Goal: Navigation & Orientation: Find specific page/section

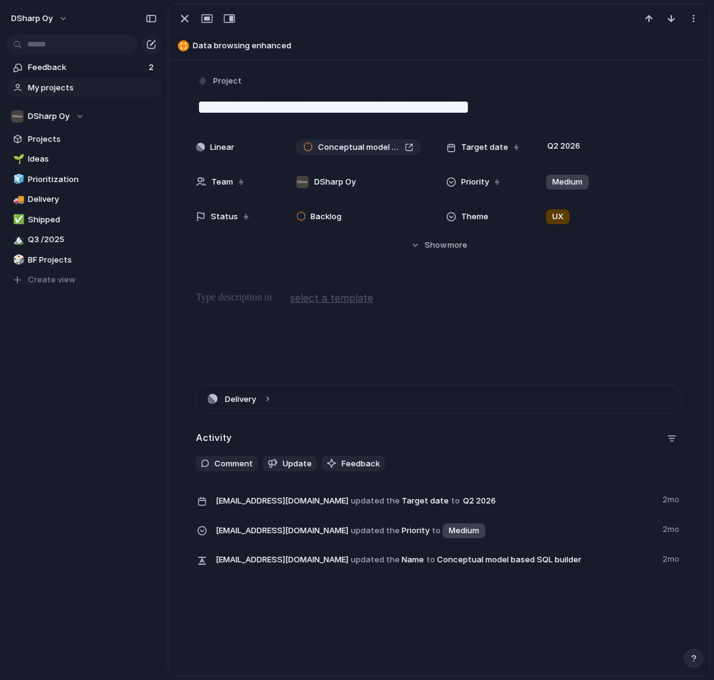
click at [57, 81] on link "My projects" at bounding box center [83, 88] width 155 height 19
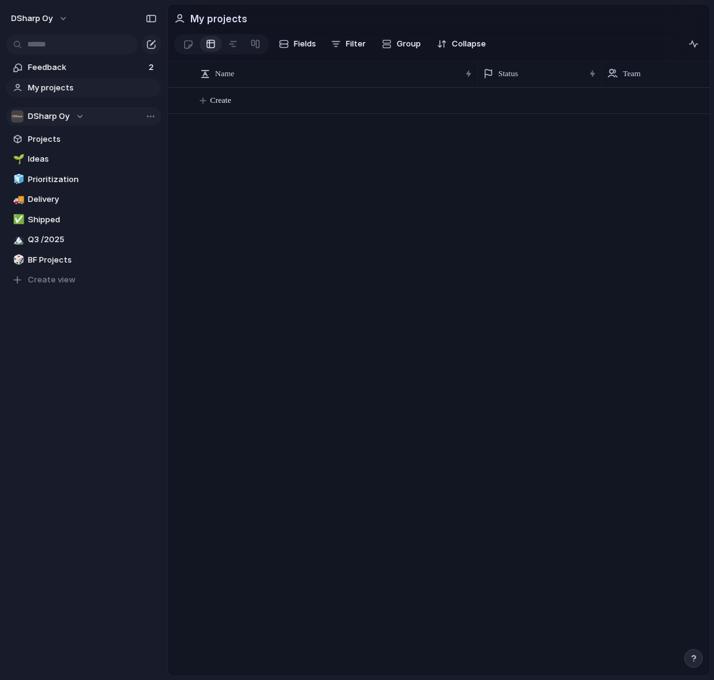
click at [48, 107] on button "DSharp Oy" at bounding box center [83, 116] width 155 height 19
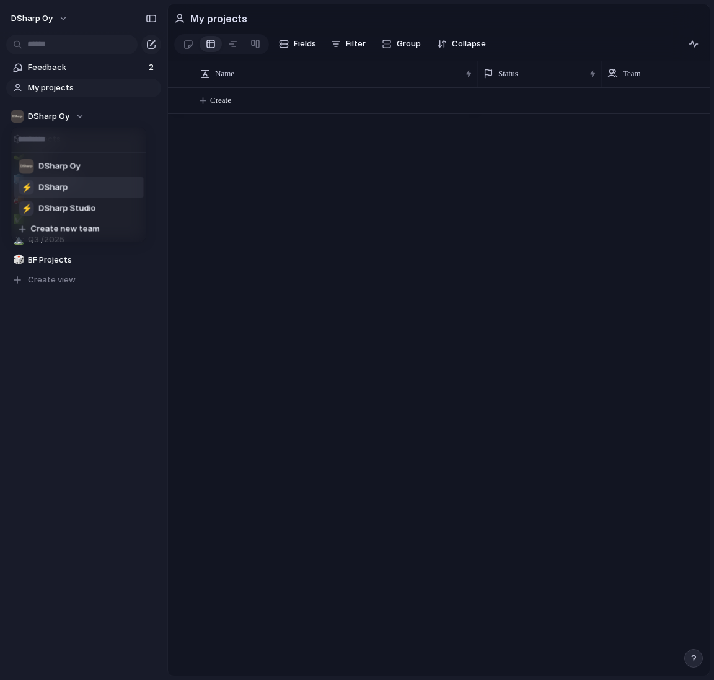
click at [62, 188] on span "DSharp" at bounding box center [53, 188] width 29 height 12
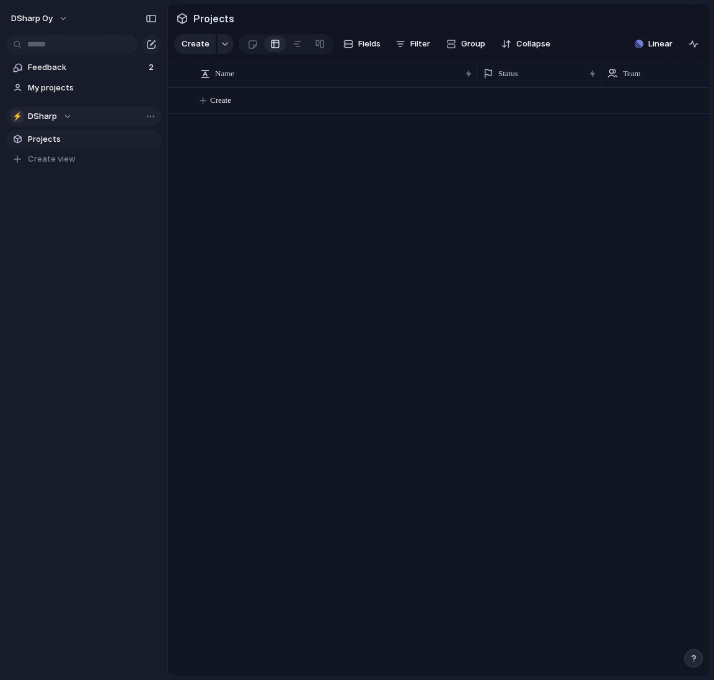
click at [42, 116] on span "DSharp" at bounding box center [42, 116] width 29 height 12
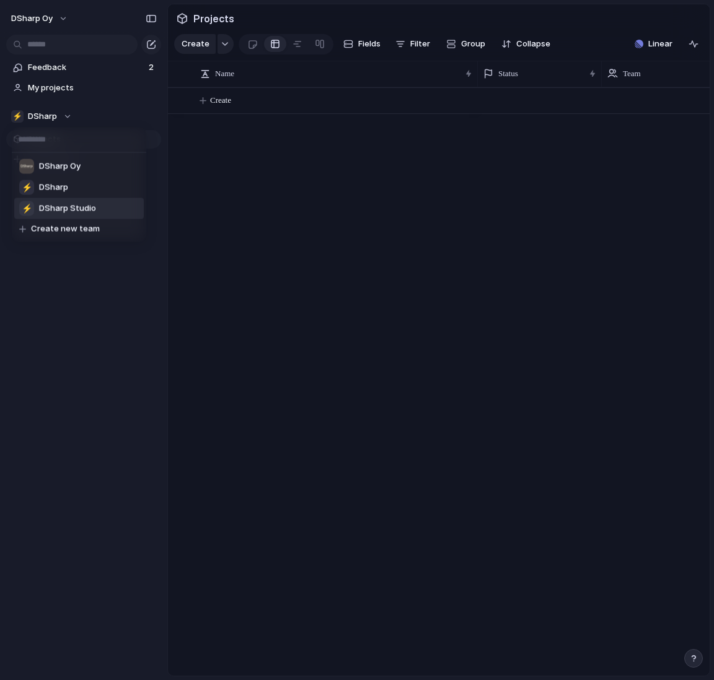
click at [84, 208] on span "DSharp Studio" at bounding box center [67, 209] width 57 height 12
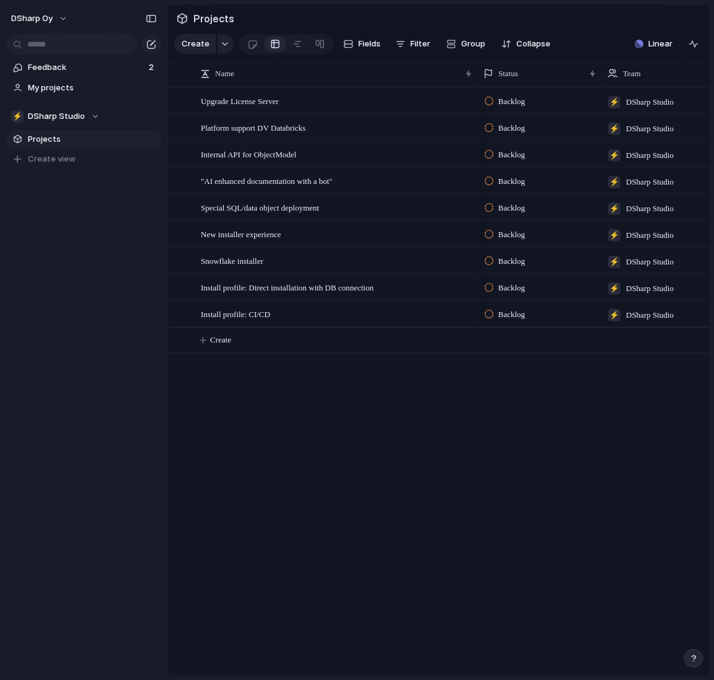
click at [47, 142] on span "Projects" at bounding box center [92, 139] width 129 height 12
click at [53, 138] on span "Projects" at bounding box center [92, 139] width 129 height 12
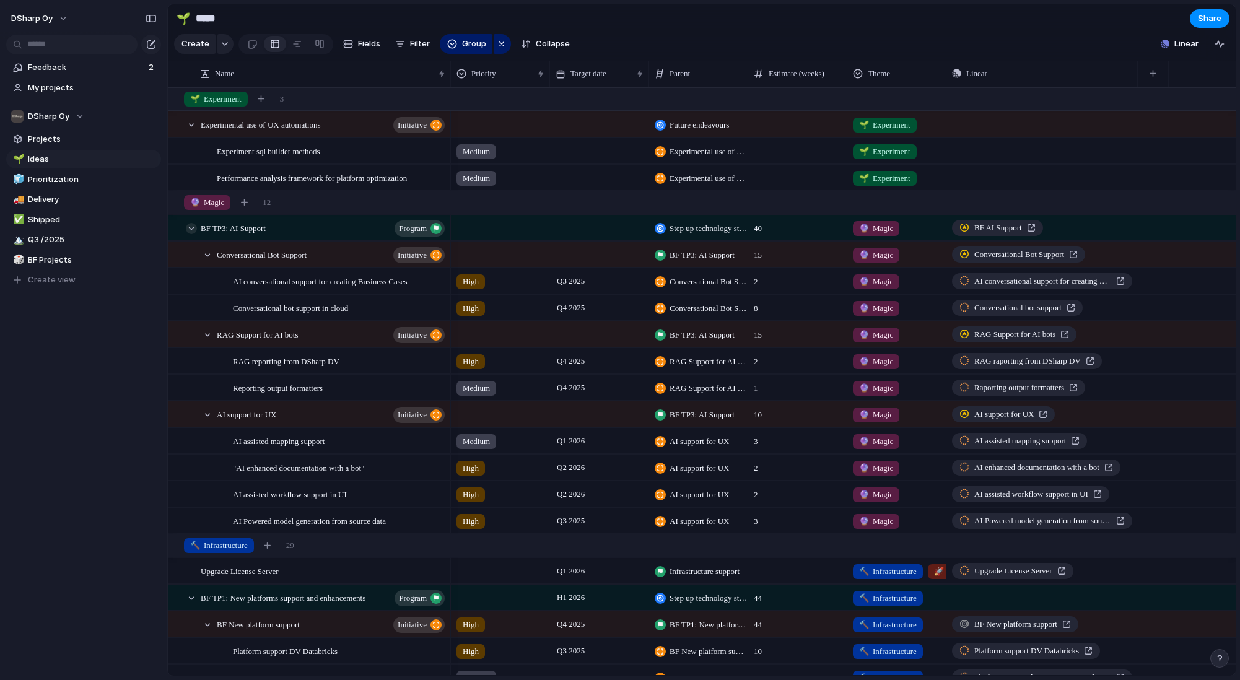
click at [193, 232] on div at bounding box center [191, 228] width 11 height 11
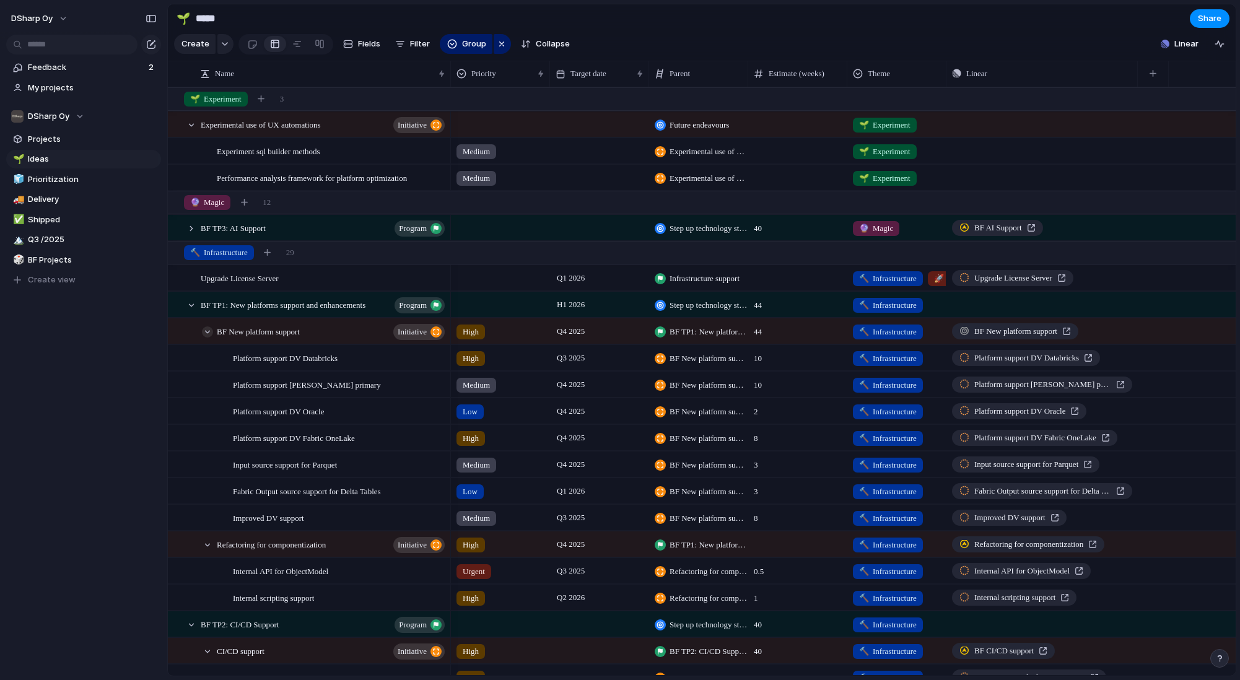
click at [208, 334] on div at bounding box center [207, 331] width 11 height 11
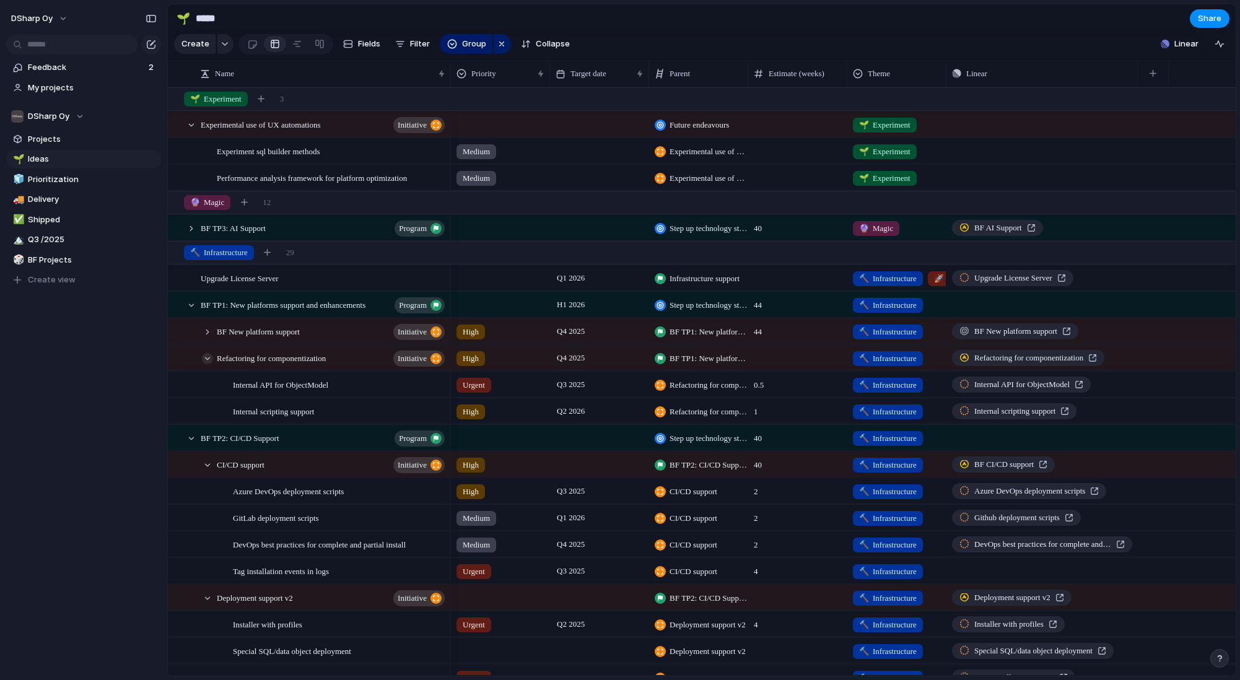
click at [205, 359] on div at bounding box center [207, 358] width 11 height 11
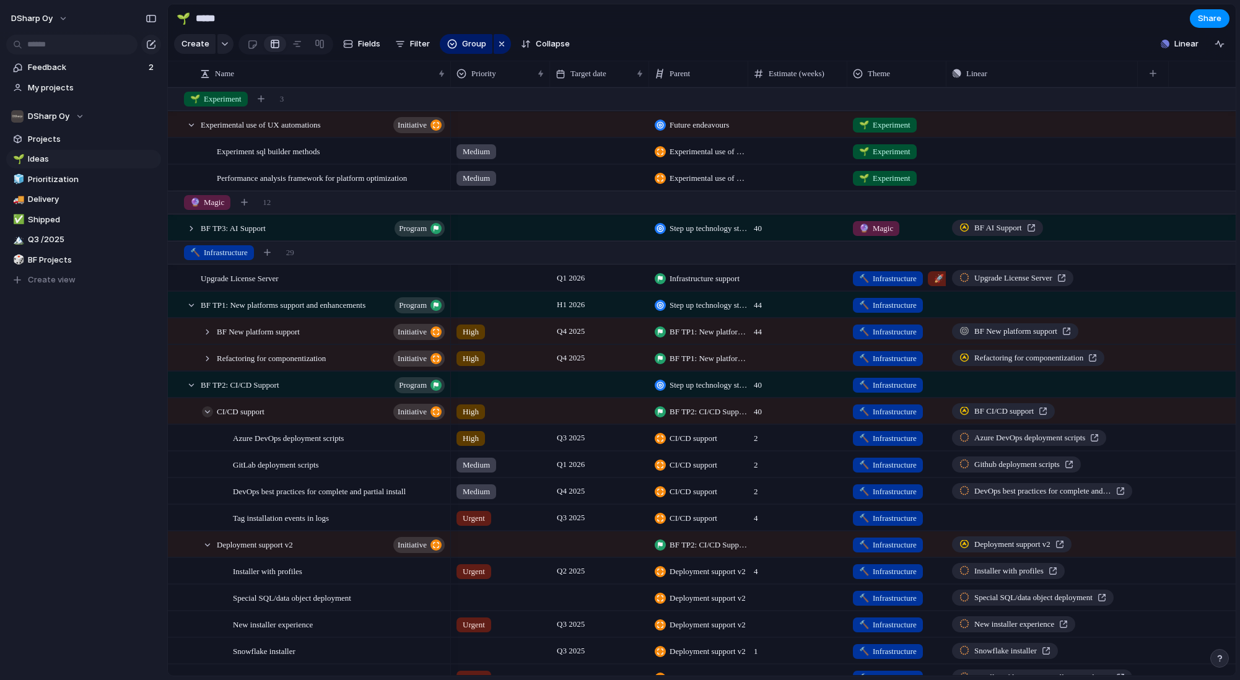
click at [209, 414] on div at bounding box center [207, 411] width 11 height 11
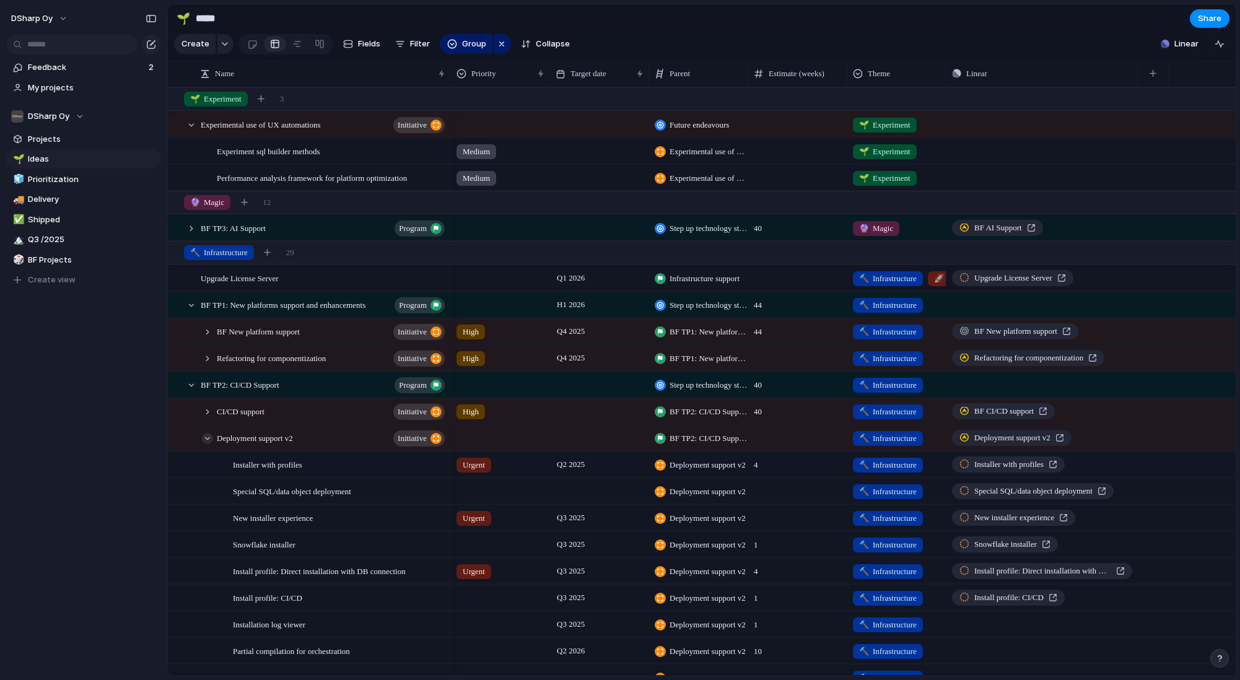
click at [206, 439] on div at bounding box center [207, 438] width 11 height 11
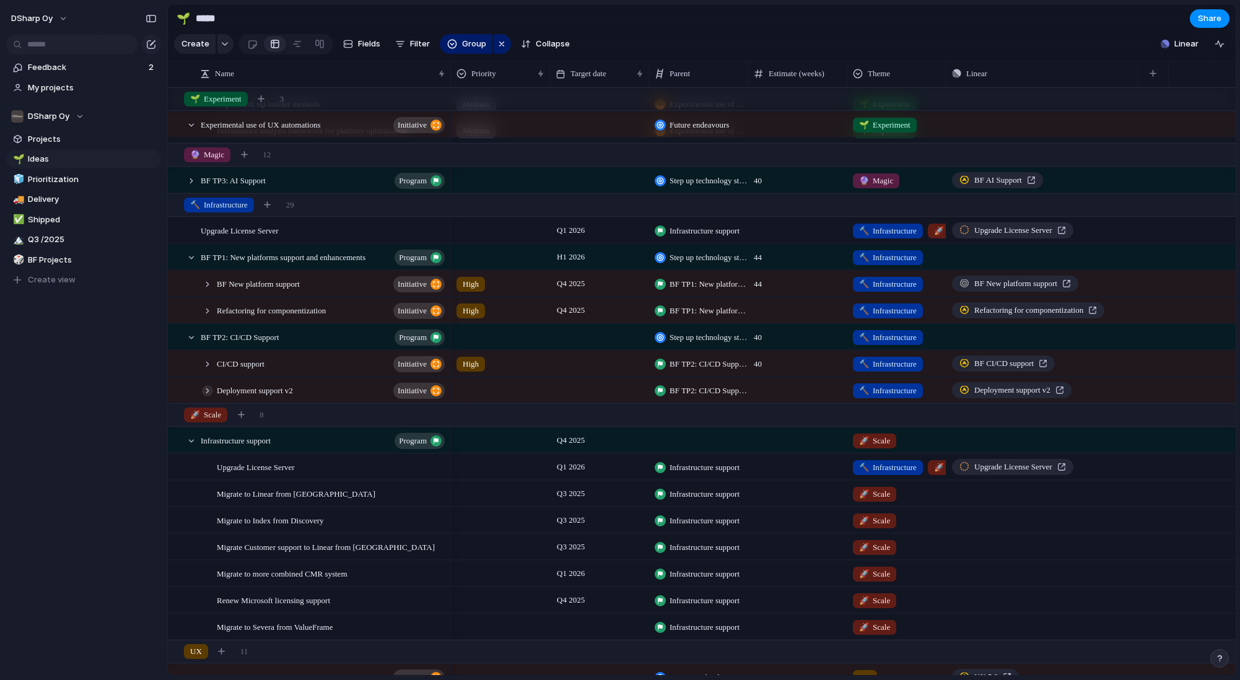
scroll to position [49, 0]
click at [188, 445] on div "Infrastructure support program" at bounding box center [310, 439] width 282 height 25
click at [188, 443] on div at bounding box center [191, 439] width 11 height 11
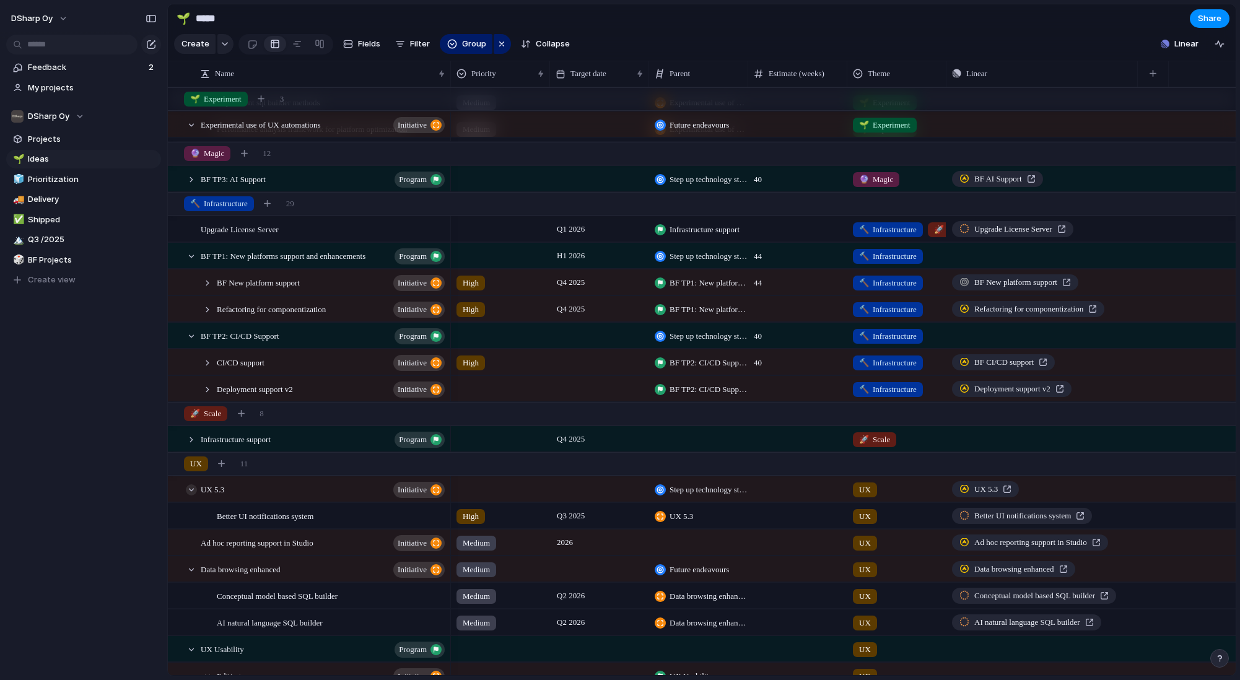
click at [192, 488] on div at bounding box center [191, 489] width 11 height 11
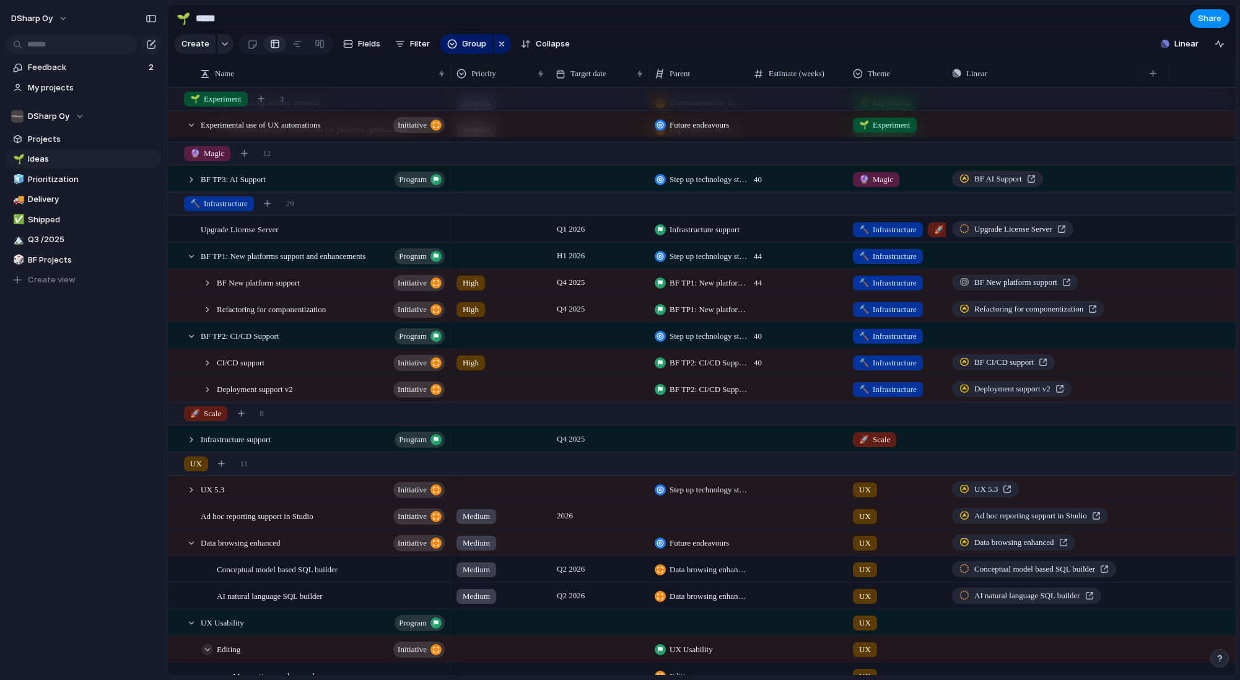
click at [208, 649] on div at bounding box center [207, 649] width 11 height 11
click at [195, 625] on div at bounding box center [191, 623] width 11 height 11
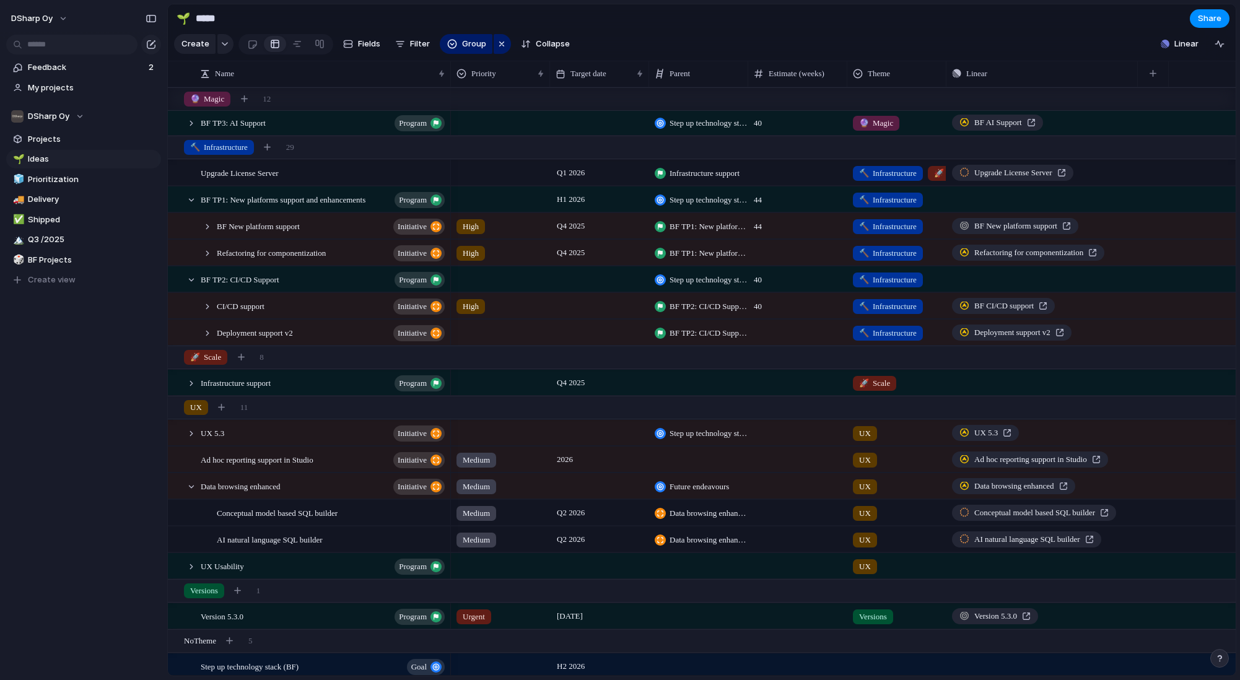
scroll to position [105, 0]
click at [191, 200] on div at bounding box center [191, 200] width 11 height 11
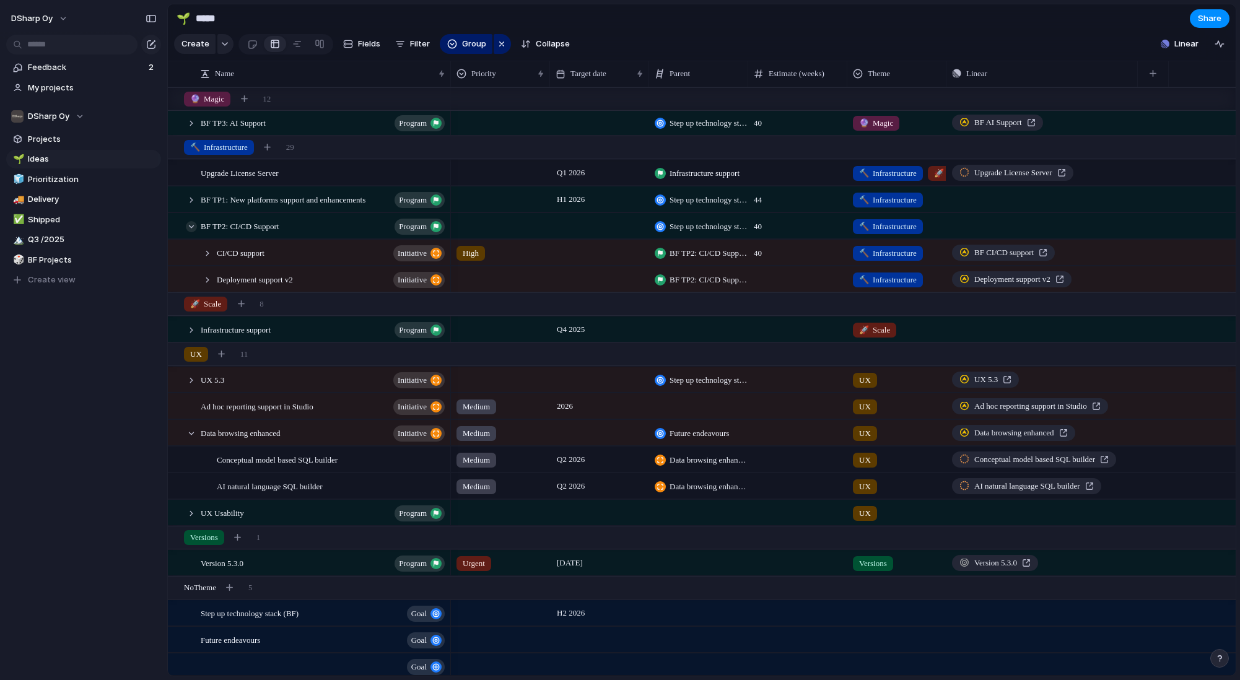
click at [191, 229] on div at bounding box center [191, 226] width 11 height 11
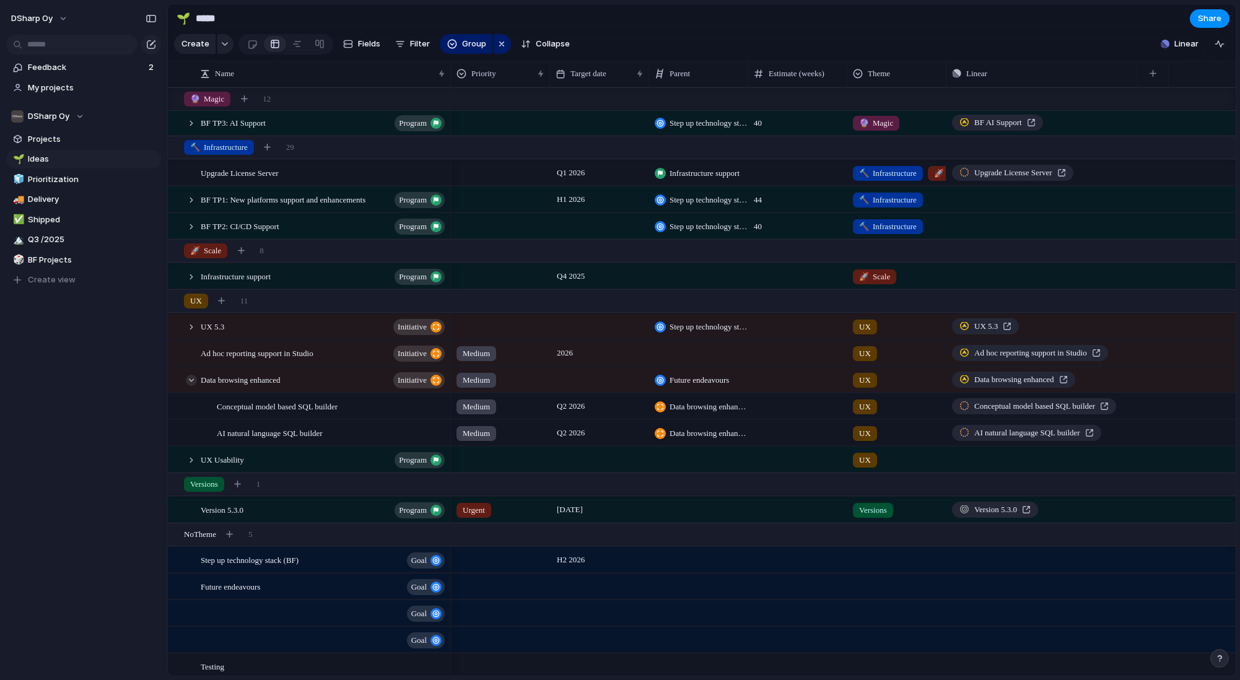
click at [193, 381] on div at bounding box center [191, 380] width 11 height 11
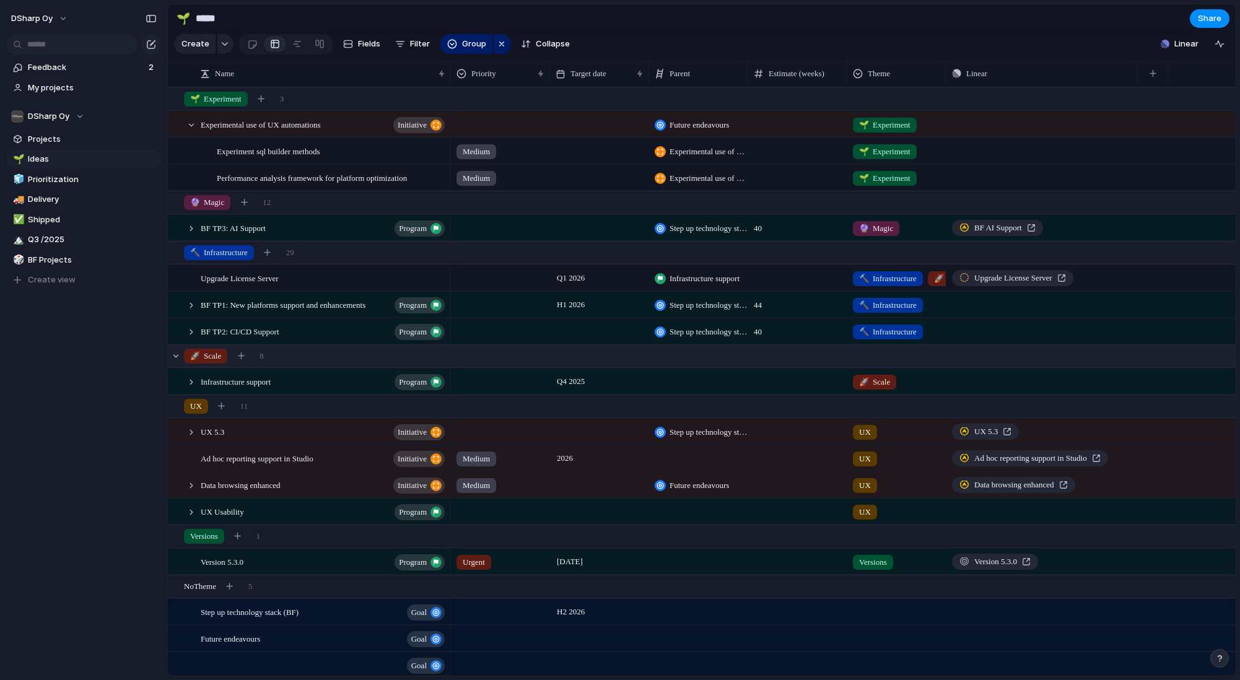
scroll to position [0, 0]
